Goal: Book appointment/travel/reservation

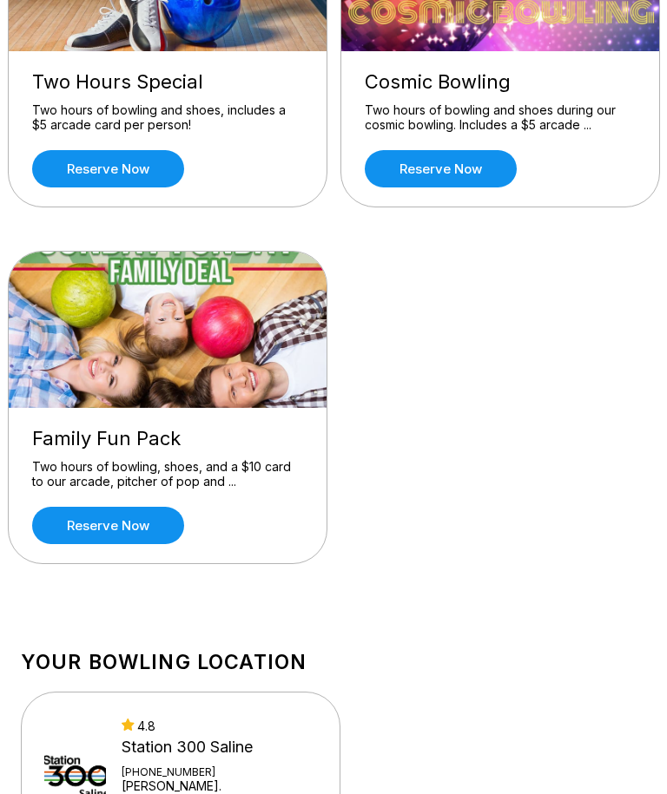
scroll to position [288, 0]
click at [118, 527] on link "Reserve now" at bounding box center [108, 525] width 152 height 37
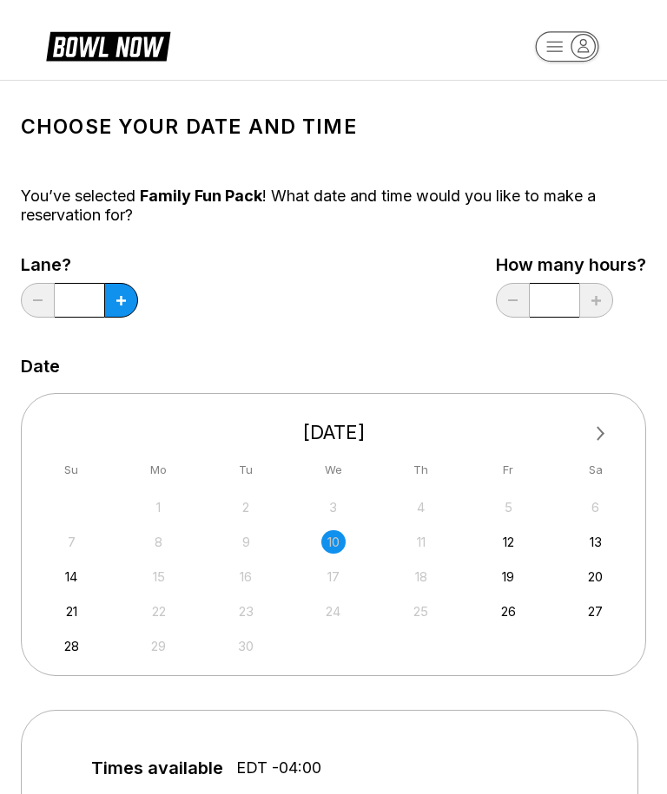
click at [602, 539] on div "13" at bounding box center [594, 541] width 23 height 23
click at [115, 293] on button at bounding box center [121, 300] width 34 height 35
type input "*"
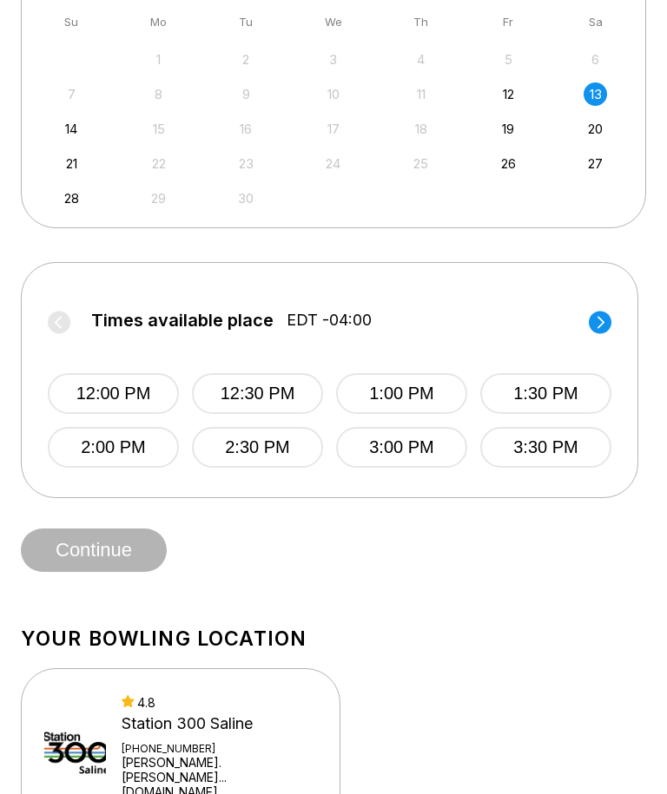
scroll to position [436, 0]
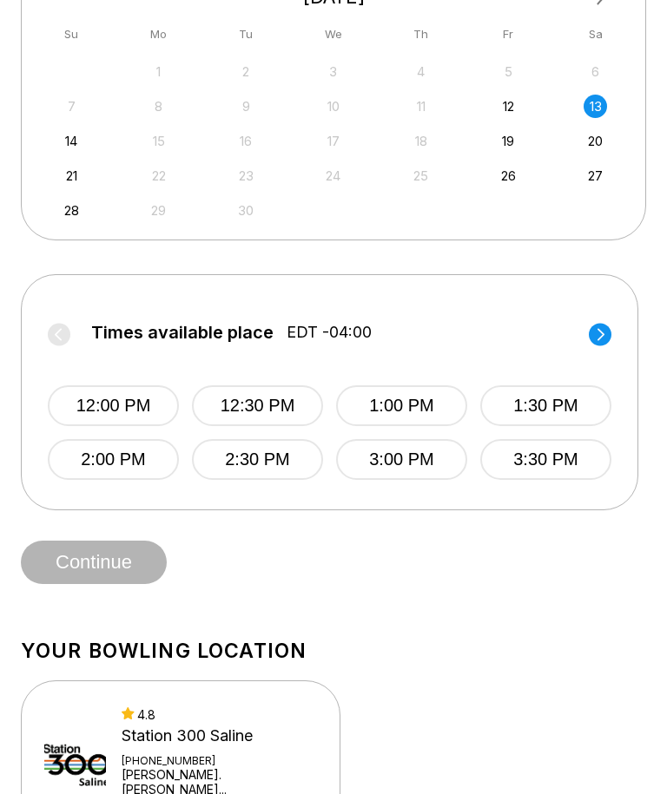
click at [604, 327] on circle at bounding box center [600, 334] width 23 height 23
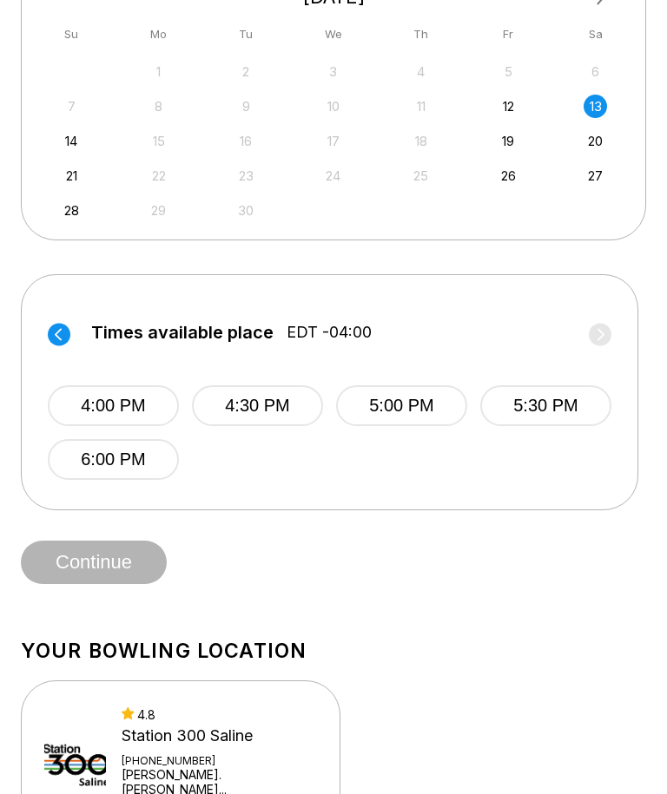
click at [52, 323] on icon at bounding box center [59, 334] width 23 height 23
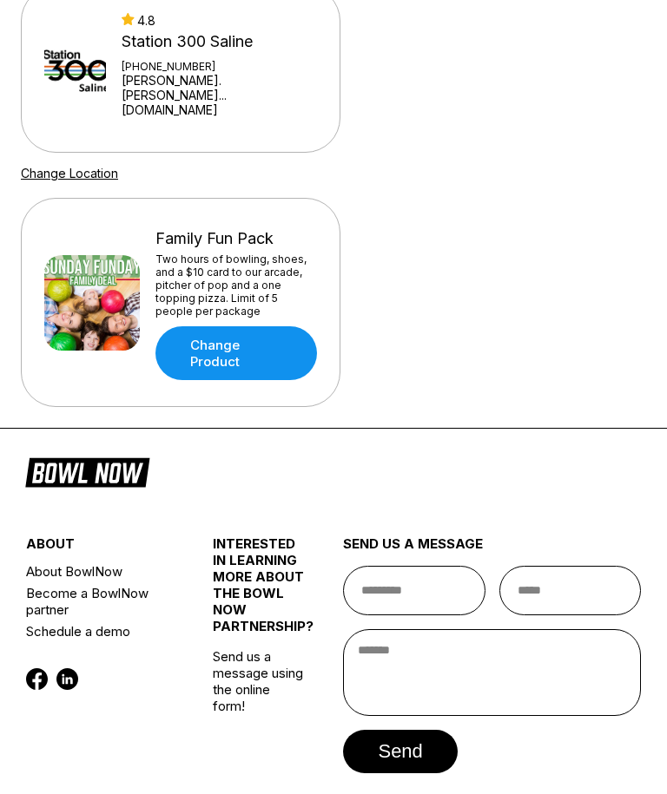
scroll to position [1129, 0]
click at [418, 569] on input "text" at bounding box center [414, 591] width 142 height 49
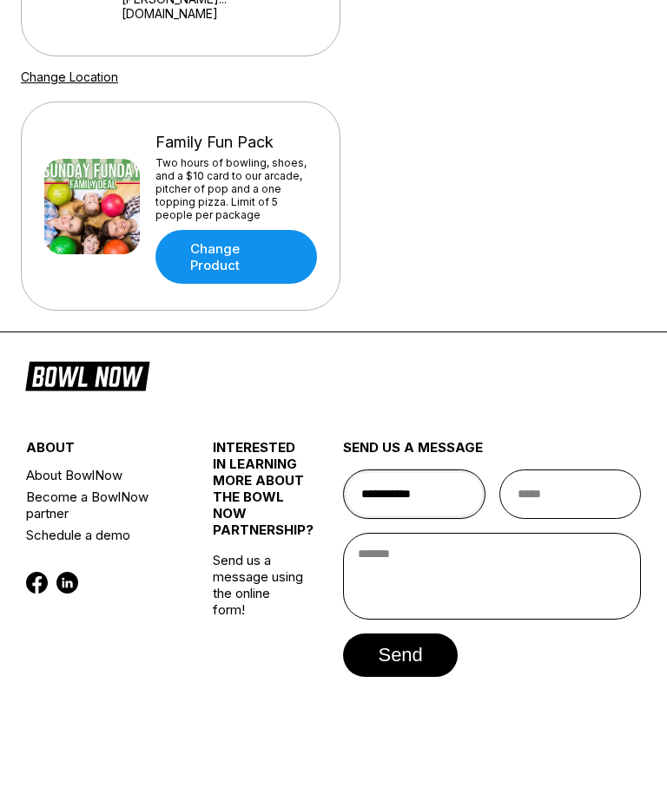
type input "**********"
click at [554, 567] on input "email" at bounding box center [570, 591] width 142 height 49
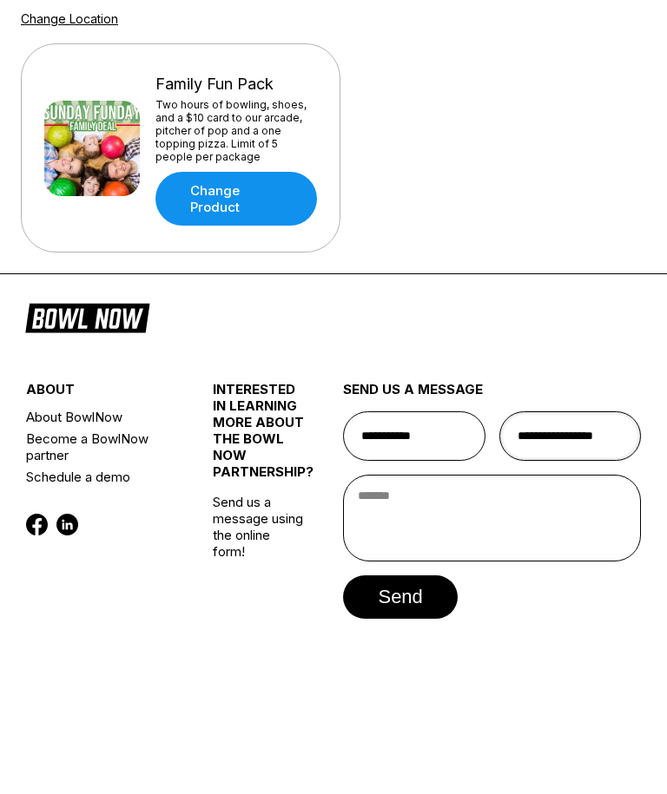
type input "**********"
click at [403, 630] on textarea at bounding box center [492, 673] width 298 height 87
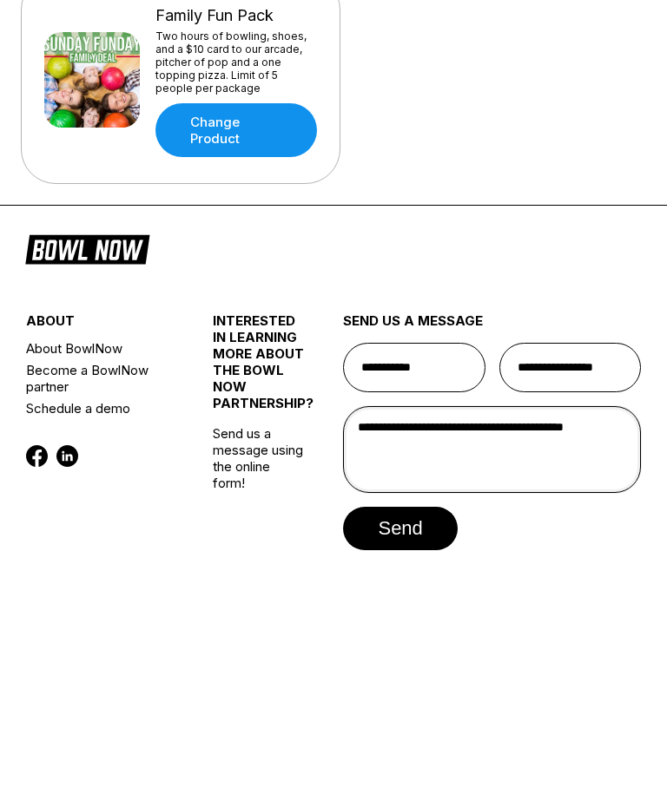
click at [543, 627] on textarea "**********" at bounding box center [492, 670] width 298 height 87
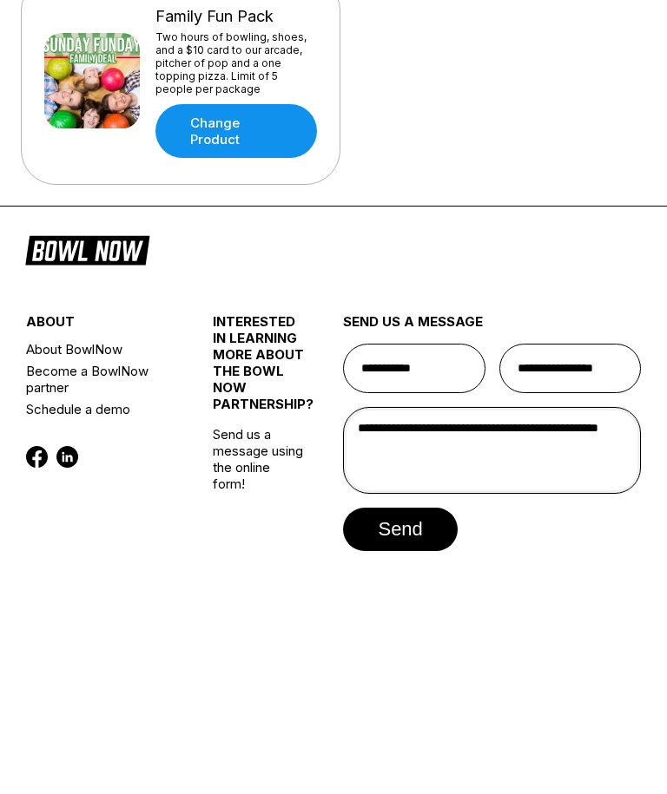
type textarea "**********"
click at [396, 727] on button "send" at bounding box center [400, 748] width 114 height 43
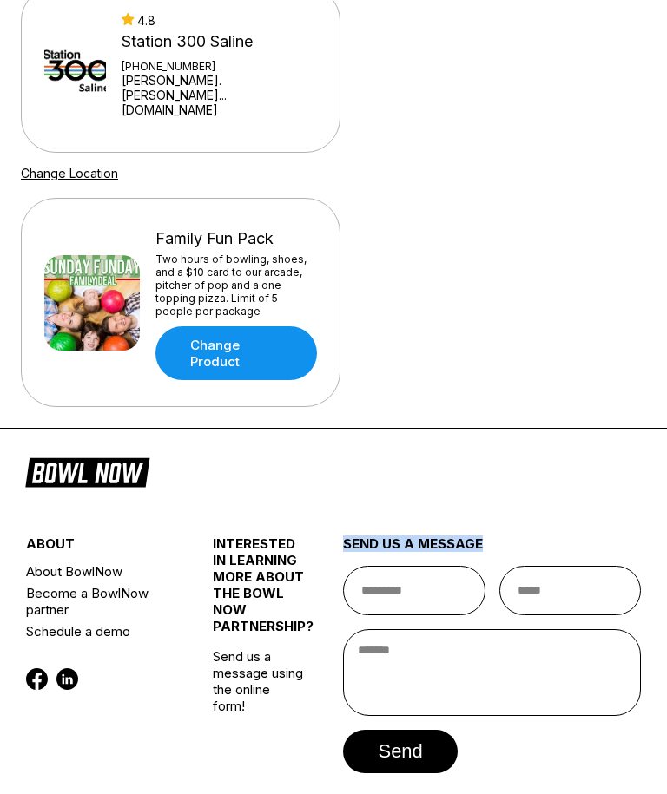
click at [530, 471] on footer "about About BowlNow Become a BowlNow partner Schedule a demo INTERESTED IN LEAR…" at bounding box center [333, 649] width 667 height 439
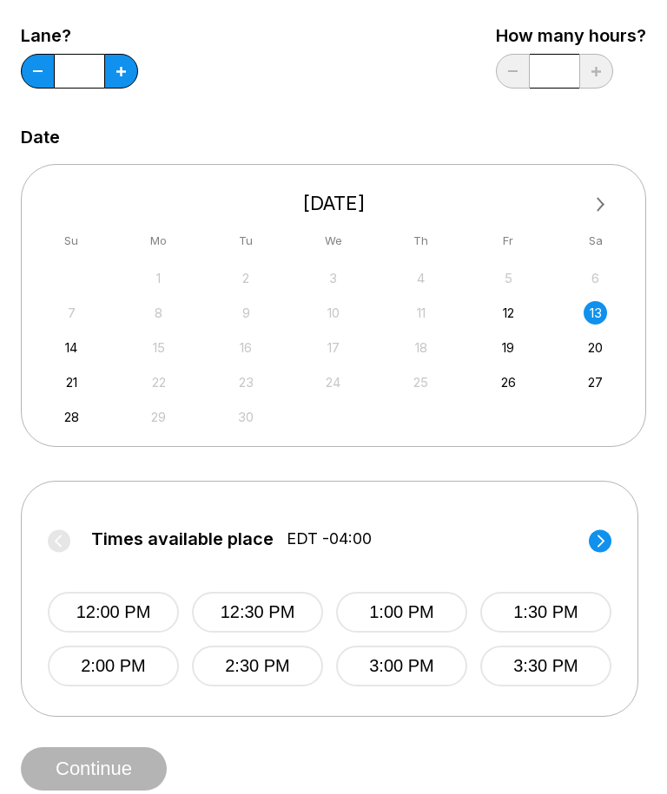
scroll to position [228, 0]
click at [602, 535] on circle at bounding box center [600, 541] width 23 height 23
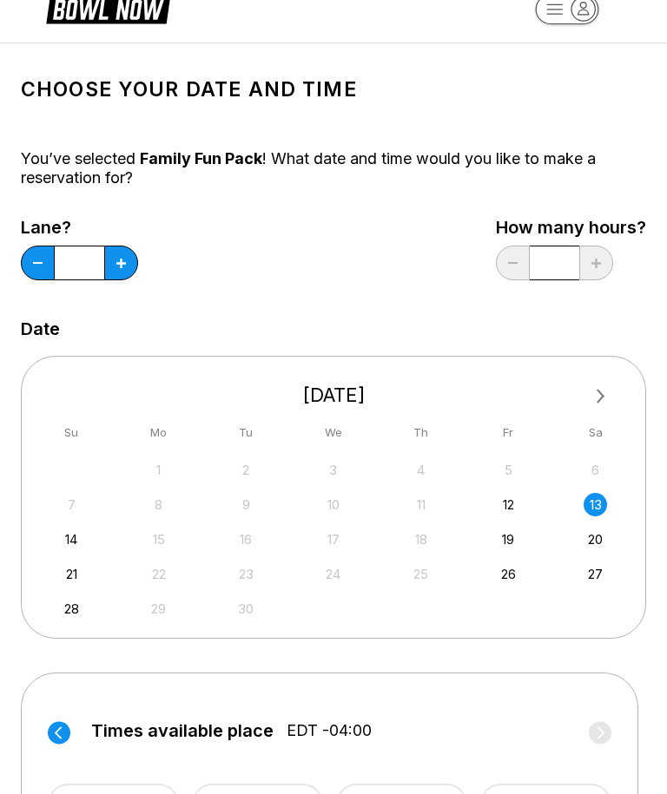
scroll to position [0, 0]
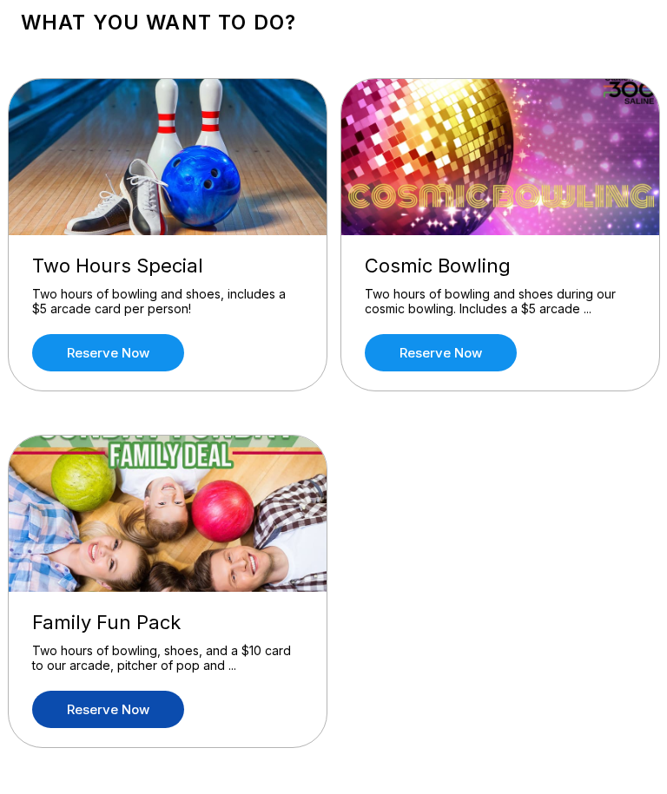
scroll to position [104, 0]
click at [112, 348] on link "Reserve now" at bounding box center [108, 352] width 152 height 37
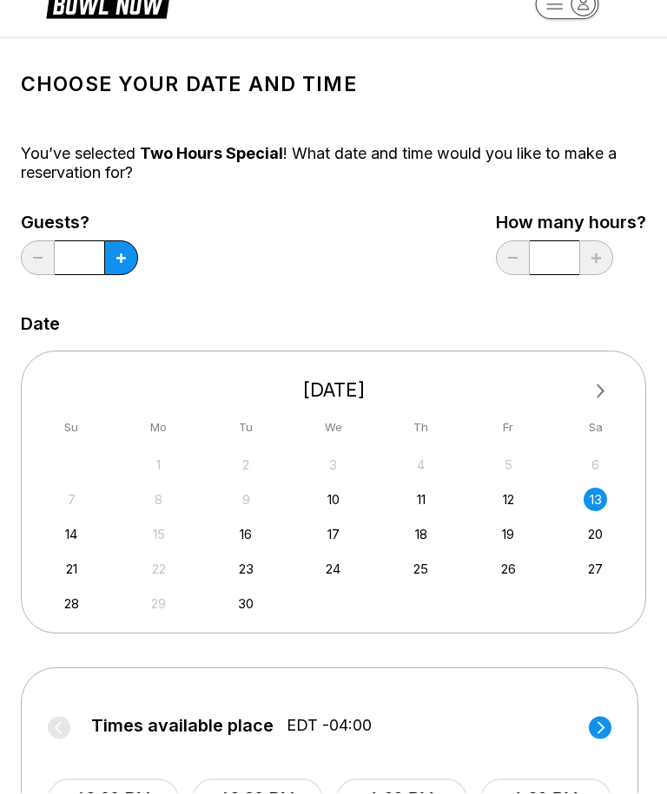
click at [113, 253] on button at bounding box center [121, 258] width 34 height 35
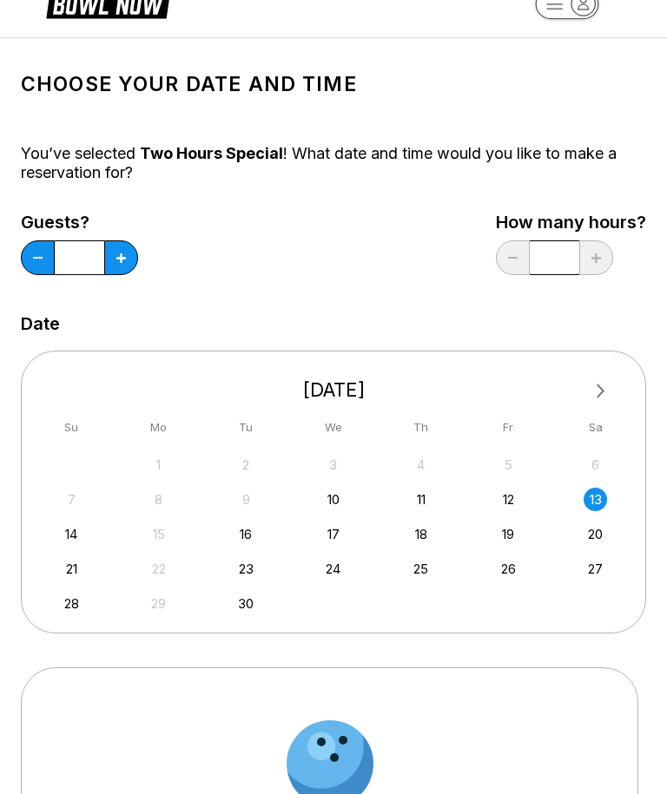
click at [113, 253] on button at bounding box center [121, 257] width 34 height 35
click at [112, 253] on button at bounding box center [121, 257] width 34 height 35
click at [111, 253] on button at bounding box center [121, 257] width 34 height 35
click at [121, 260] on icon at bounding box center [121, 258] width 10 height 10
click at [120, 260] on icon at bounding box center [121, 258] width 10 height 10
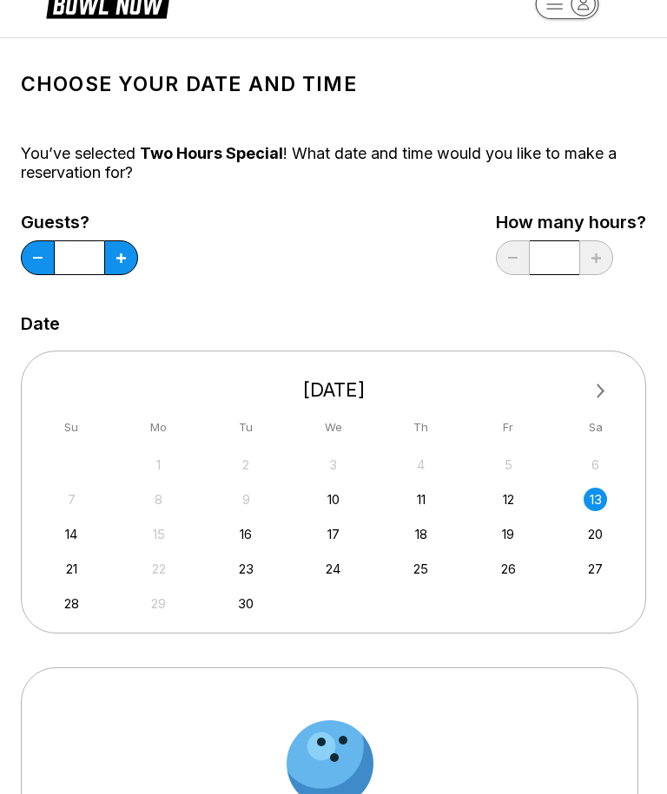
click at [128, 260] on button at bounding box center [121, 257] width 34 height 35
click at [128, 259] on button at bounding box center [121, 257] width 34 height 35
type input "*"
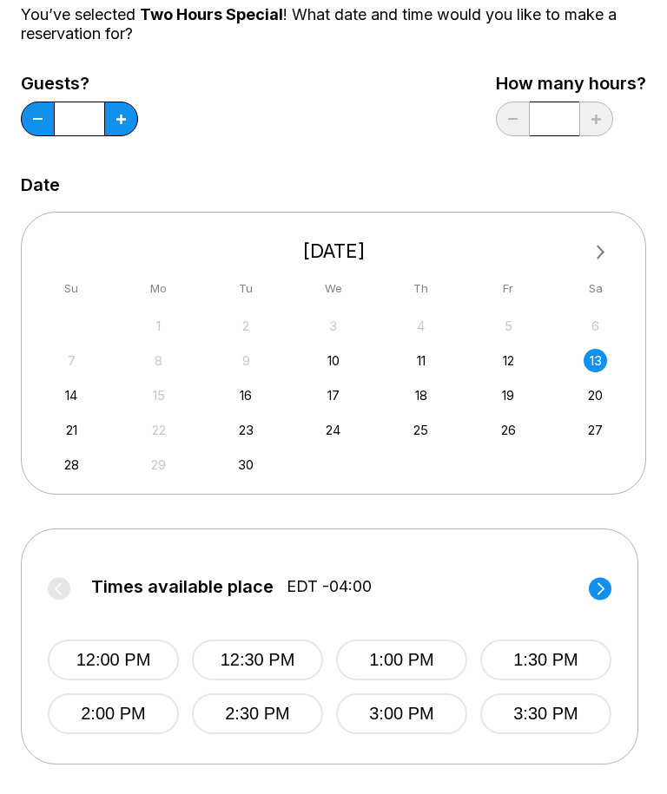
scroll to position [188, 0]
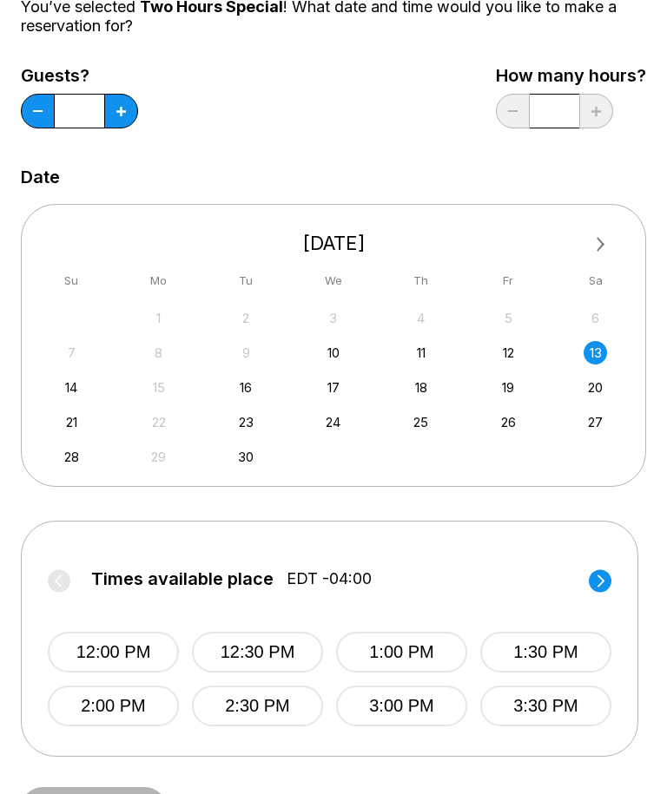
click at [602, 580] on icon at bounding box center [600, 582] width 7 height 12
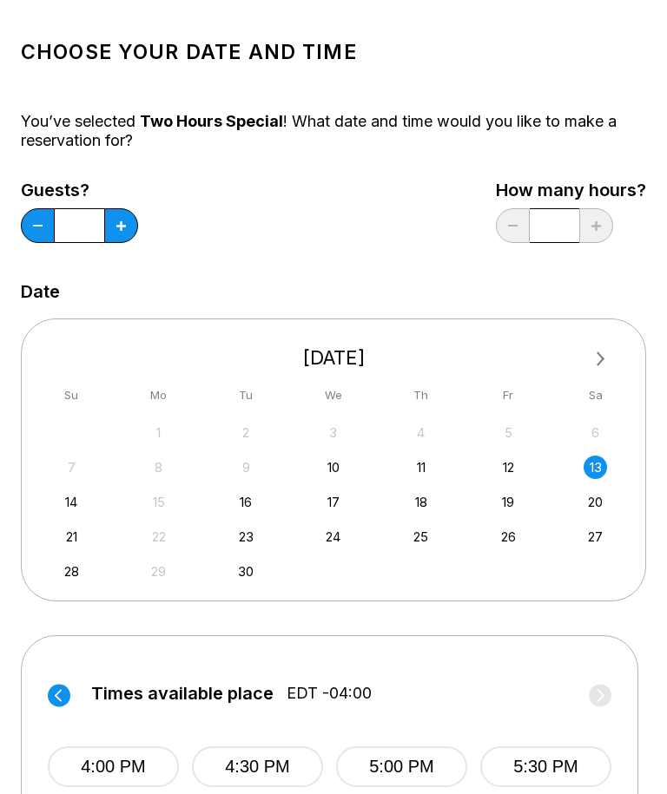
scroll to position [0, 0]
